Goal: Information Seeking & Learning: Learn about a topic

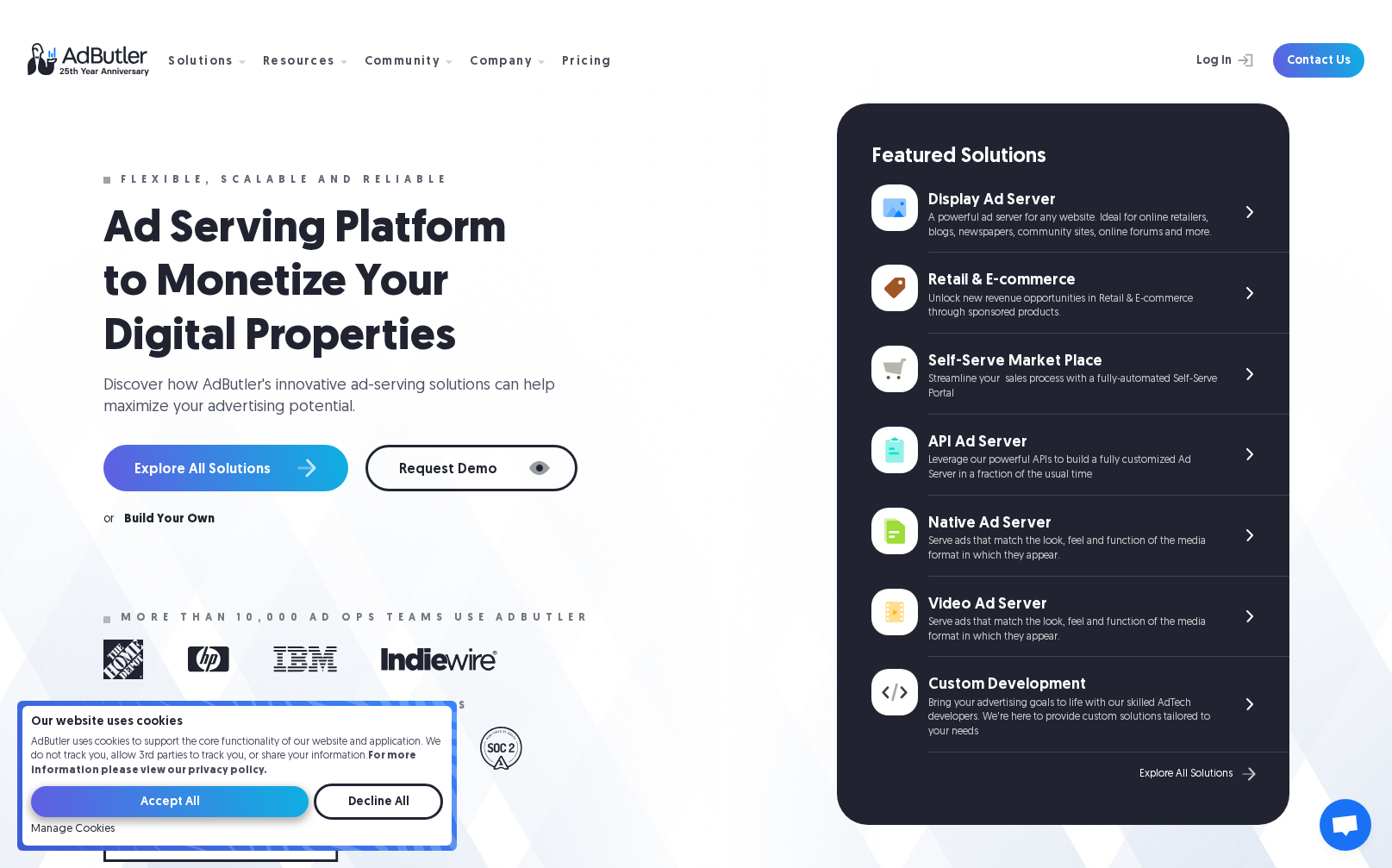
click at [233, 466] on input "Accept All" at bounding box center [170, 802] width 277 height 31
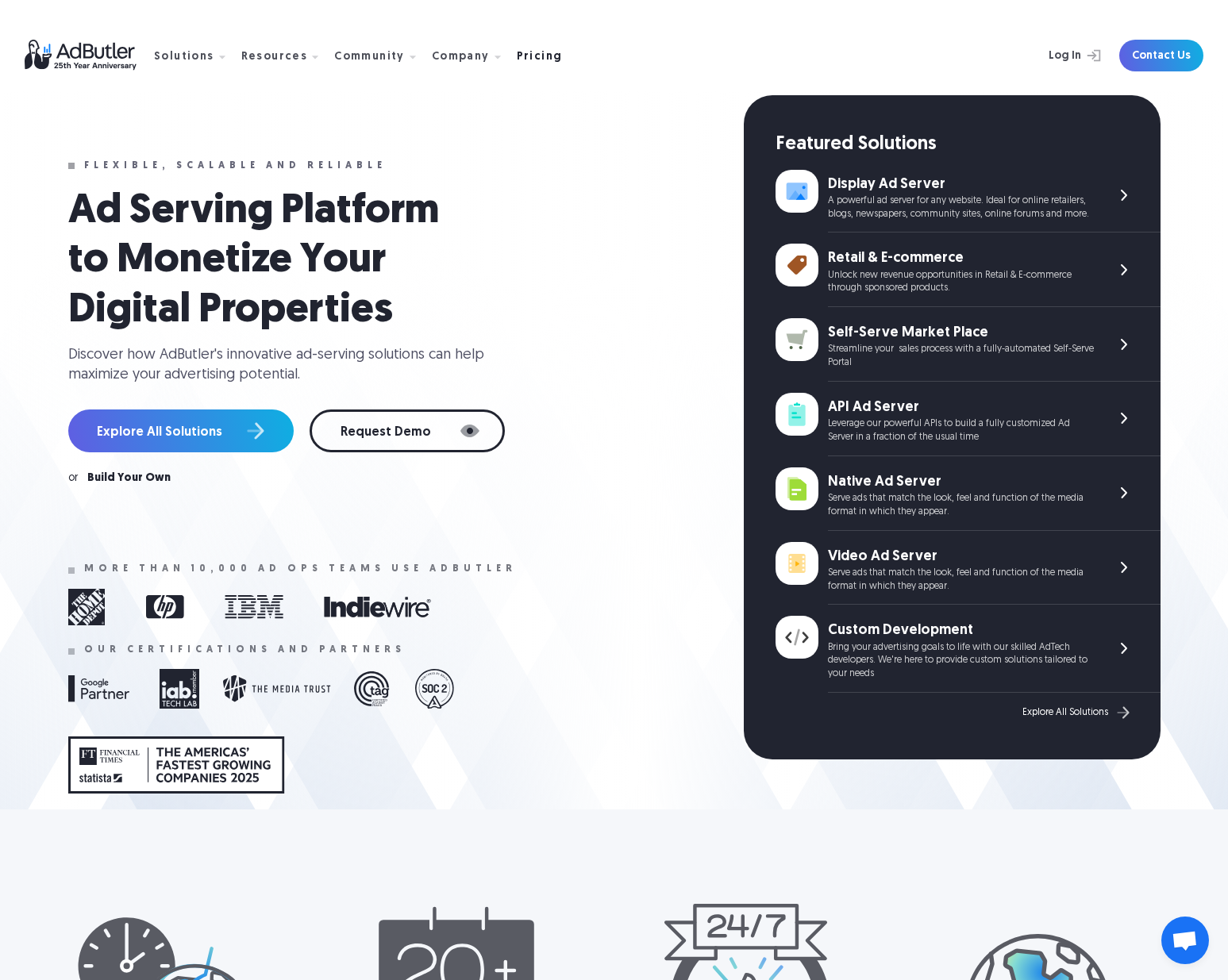
click at [537, 55] on div "Pricing" at bounding box center [540, 57] width 46 height 12
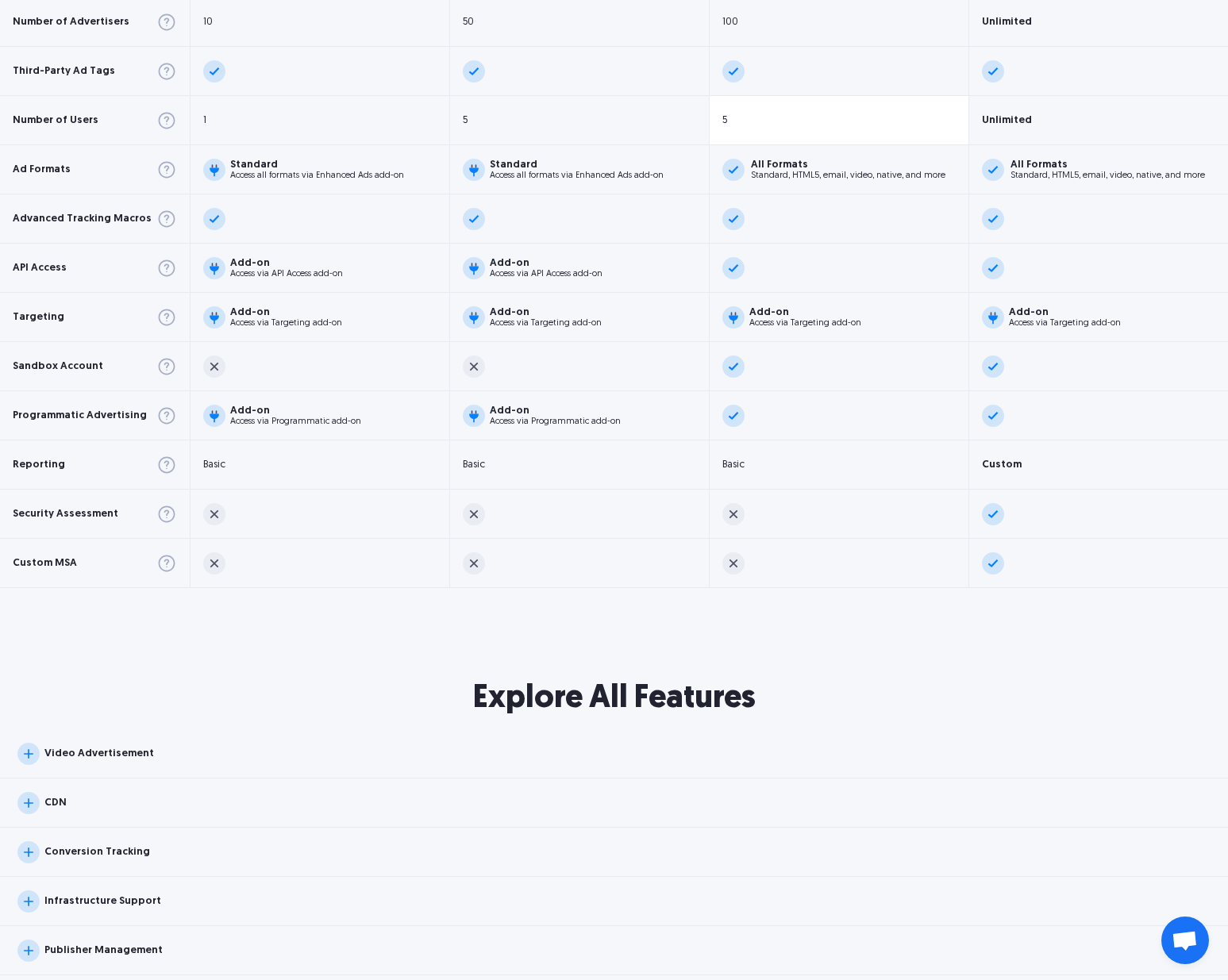
scroll to position [1031, 0]
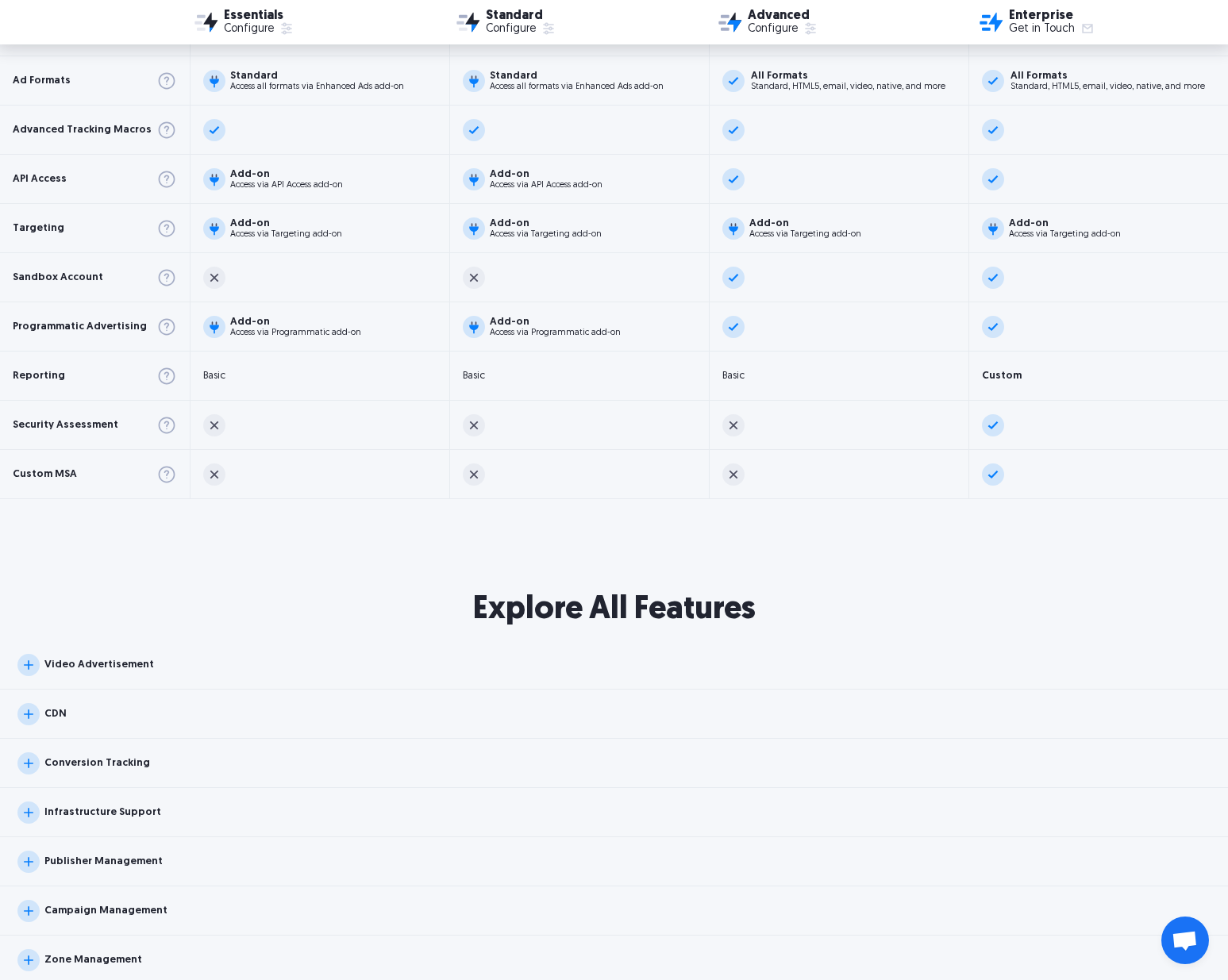
click at [33, 717] on img at bounding box center [28, 714] width 22 height 22
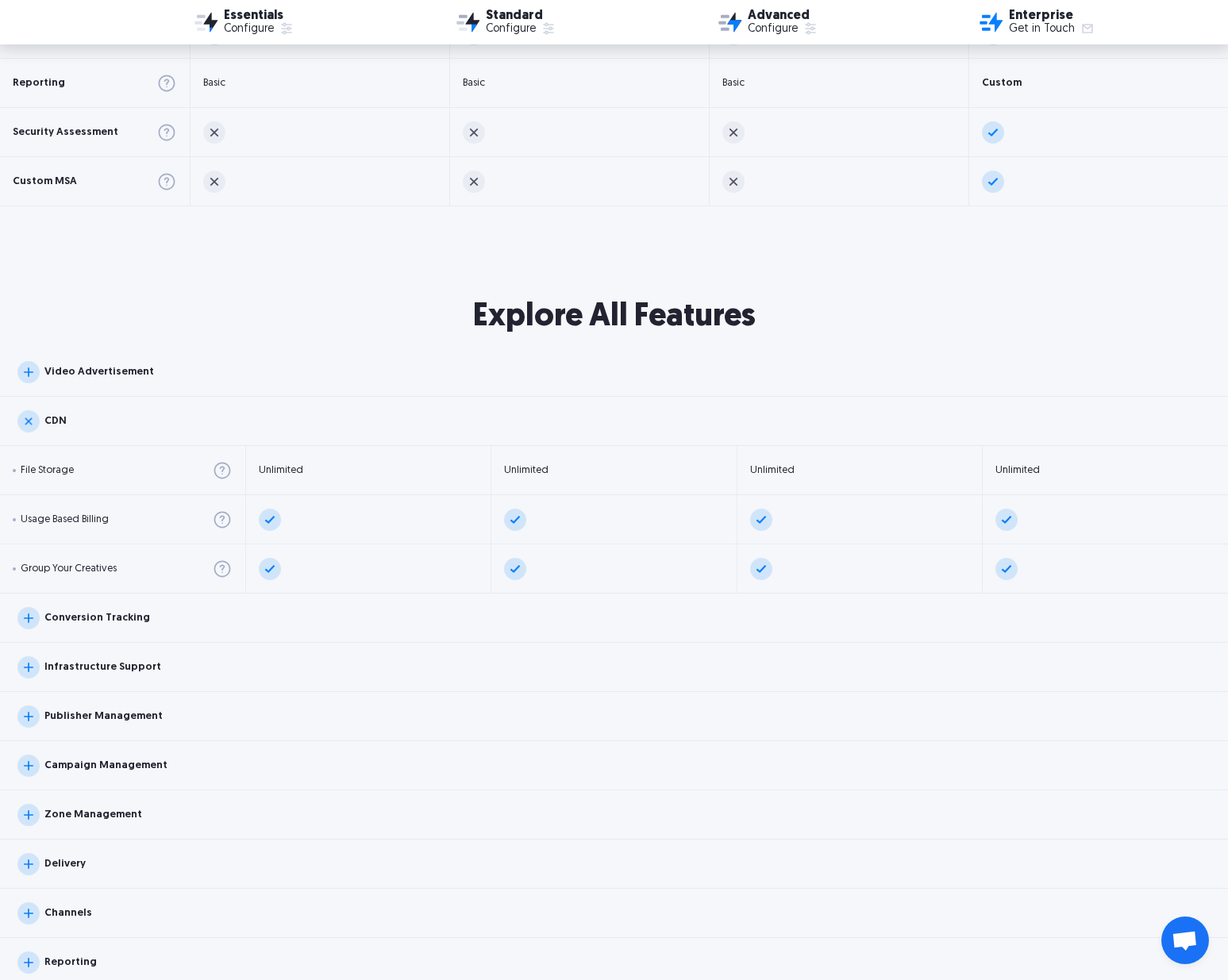
scroll to position [1508, 0]
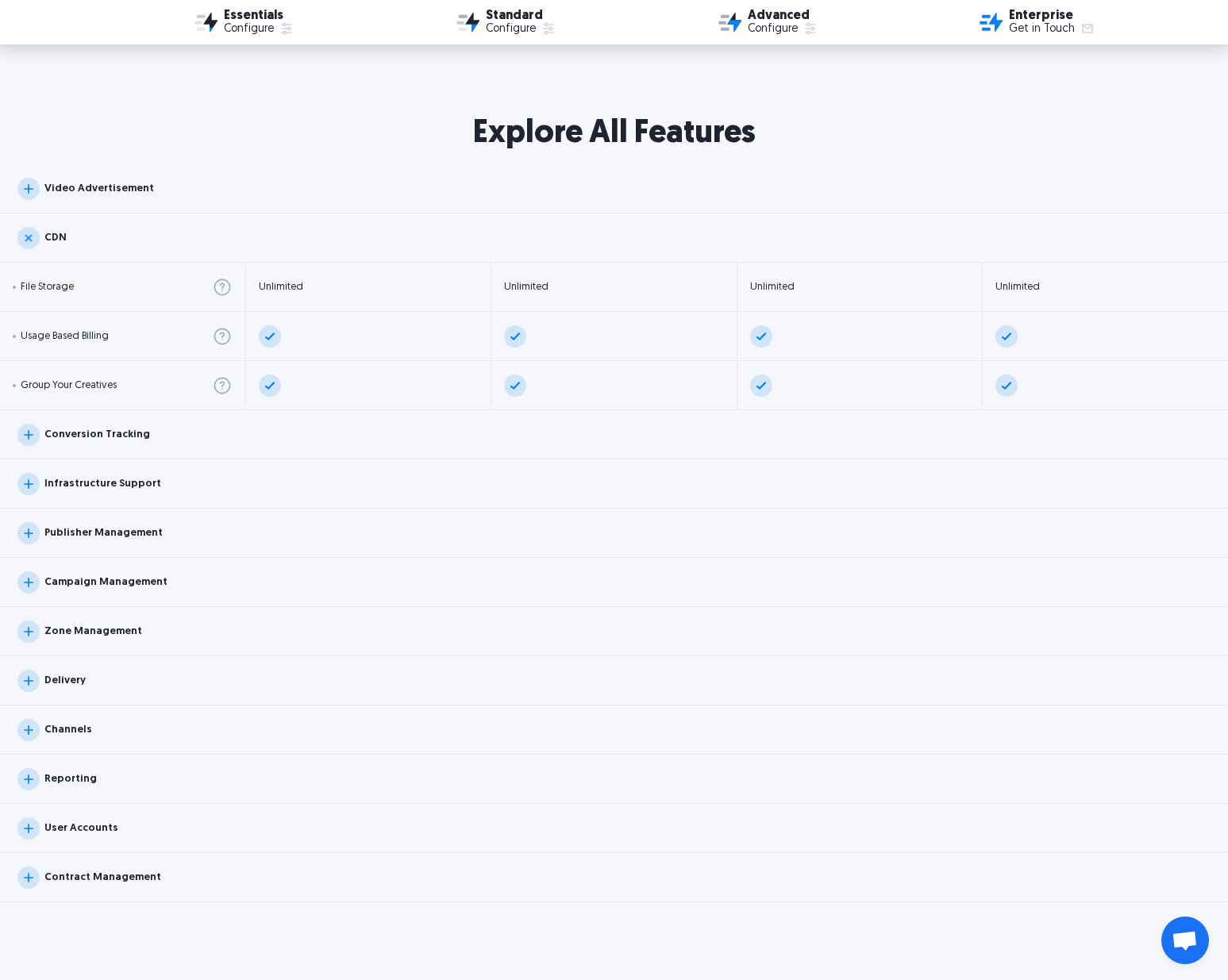
click at [33, 735] on img at bounding box center [28, 730] width 22 height 22
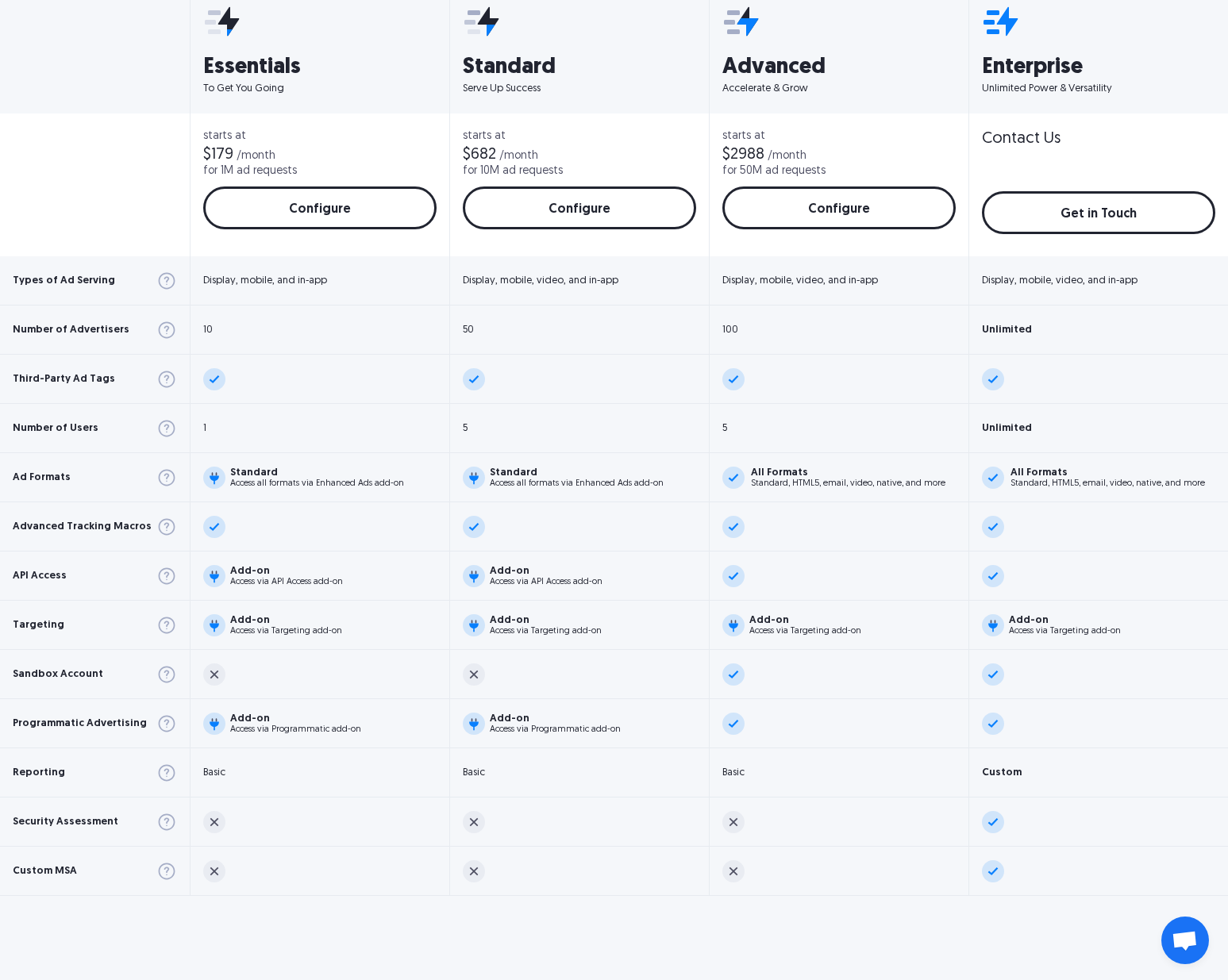
scroll to position [0, 0]
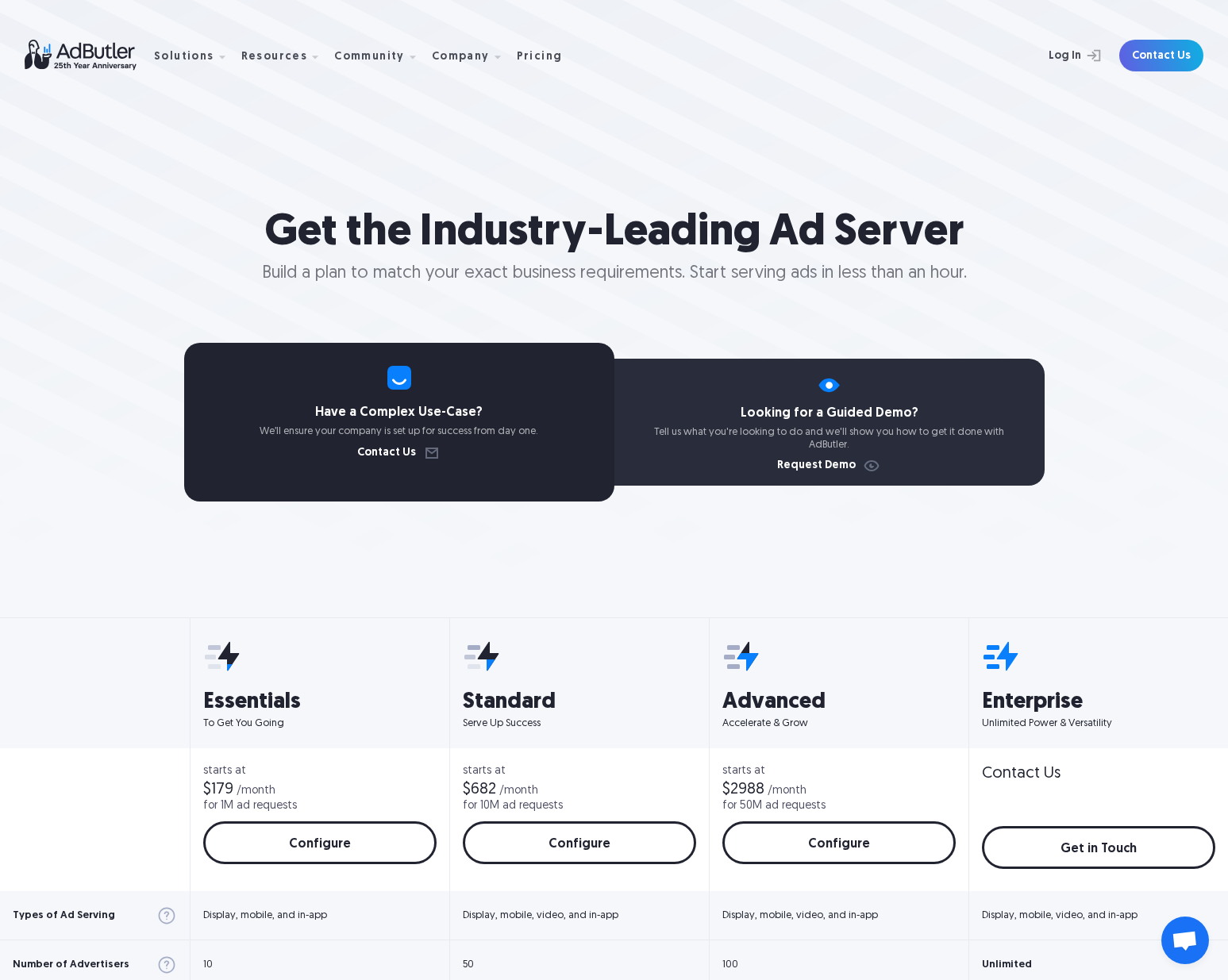
click at [153, 200] on div "Get the Industry-Leading Ad Server Build a plan to match your exact business re…" at bounding box center [614, 296] width 1228 height 592
